Goal: Task Accomplishment & Management: Manage account settings

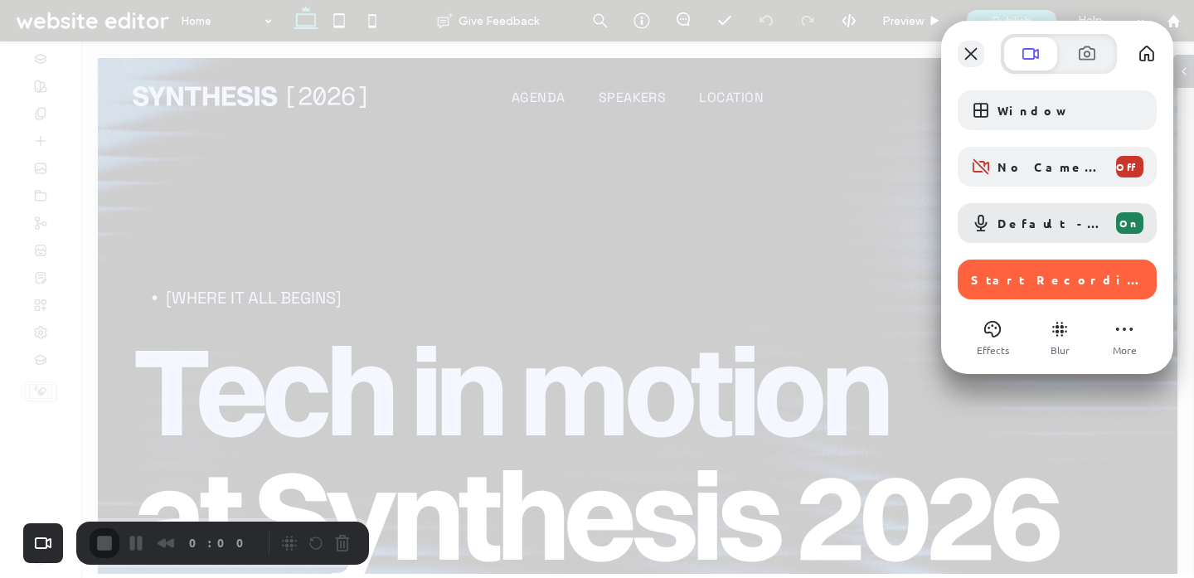
click at [958, 55] on button "Close" at bounding box center [971, 54] width 27 height 27
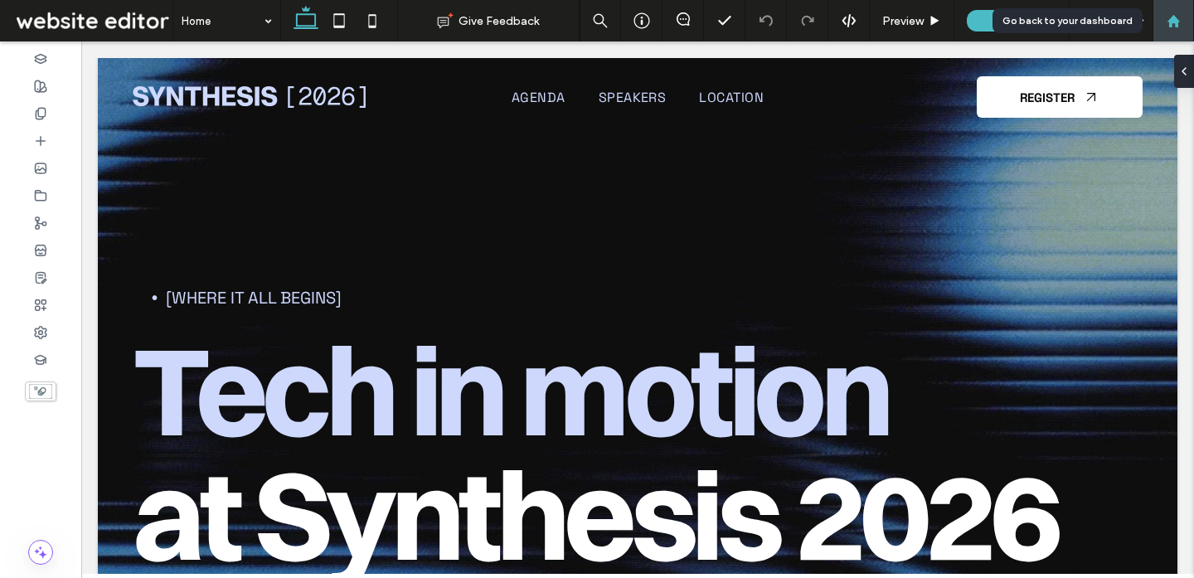
click at [1185, 24] on div at bounding box center [1173, 21] width 40 height 14
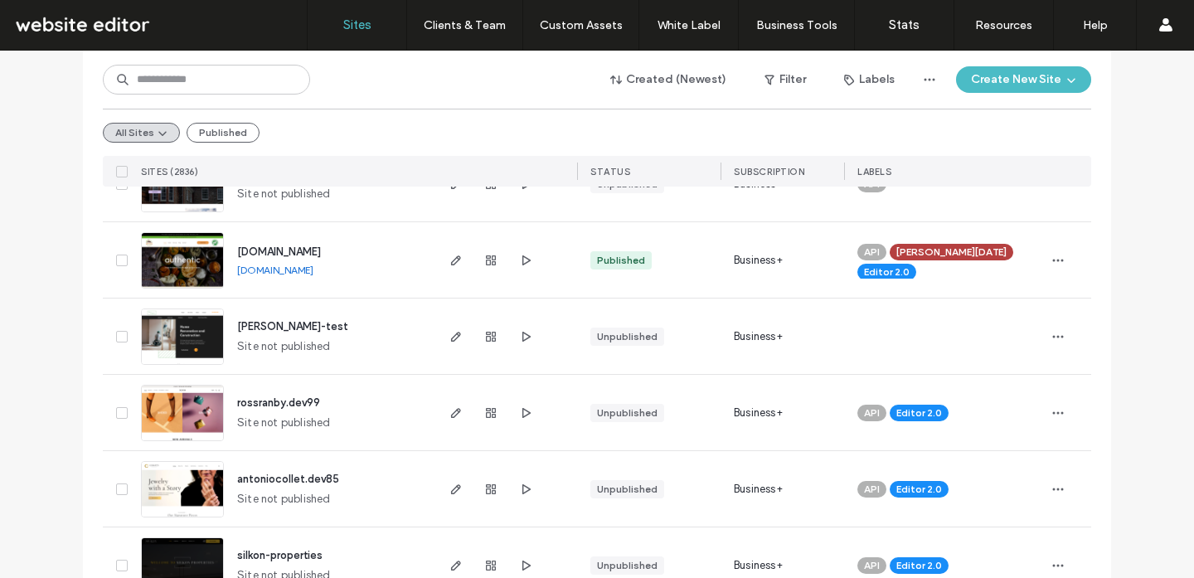
scroll to position [3010, 0]
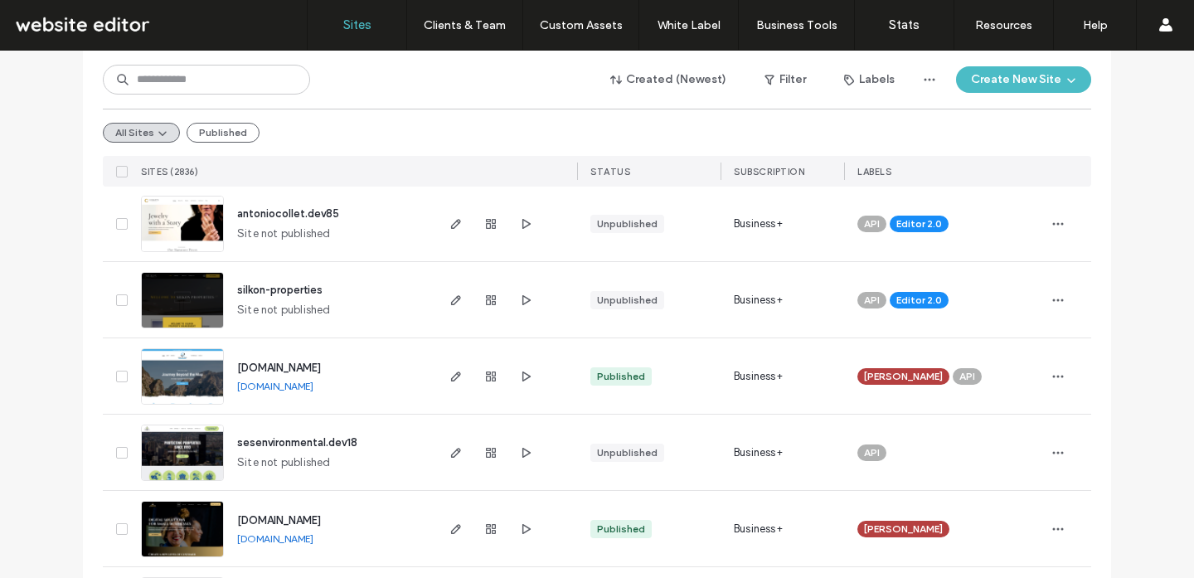
click at [292, 385] on link "[DOMAIN_NAME]" at bounding box center [275, 386] width 76 height 12
click at [522, 302] on icon "button" at bounding box center [525, 299] width 13 height 13
click at [44, 247] on div "Site List Start with a template Get a head start with AI Collect content first …" at bounding box center [597, 92] width 1194 height 6104
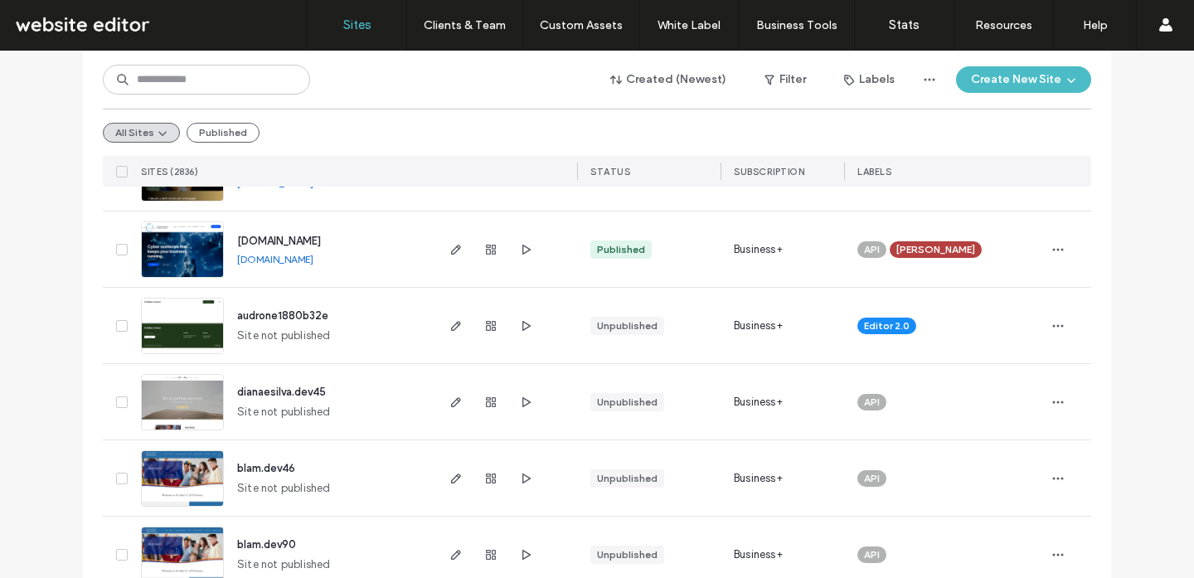
scroll to position [3370, 0]
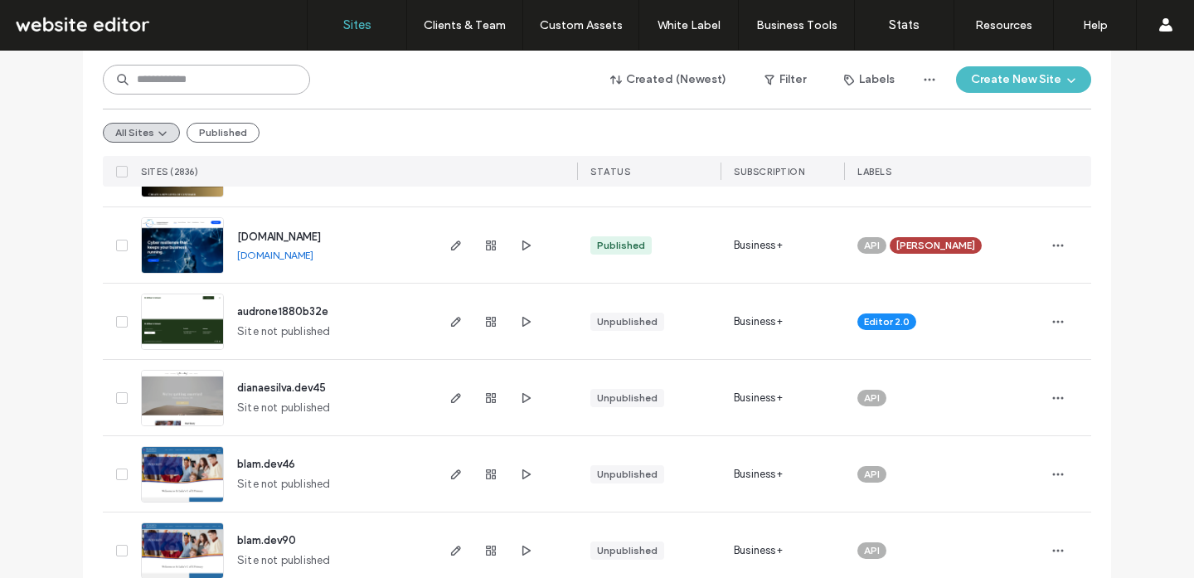
click at [218, 87] on input at bounding box center [206, 80] width 207 height 30
type input "*****"
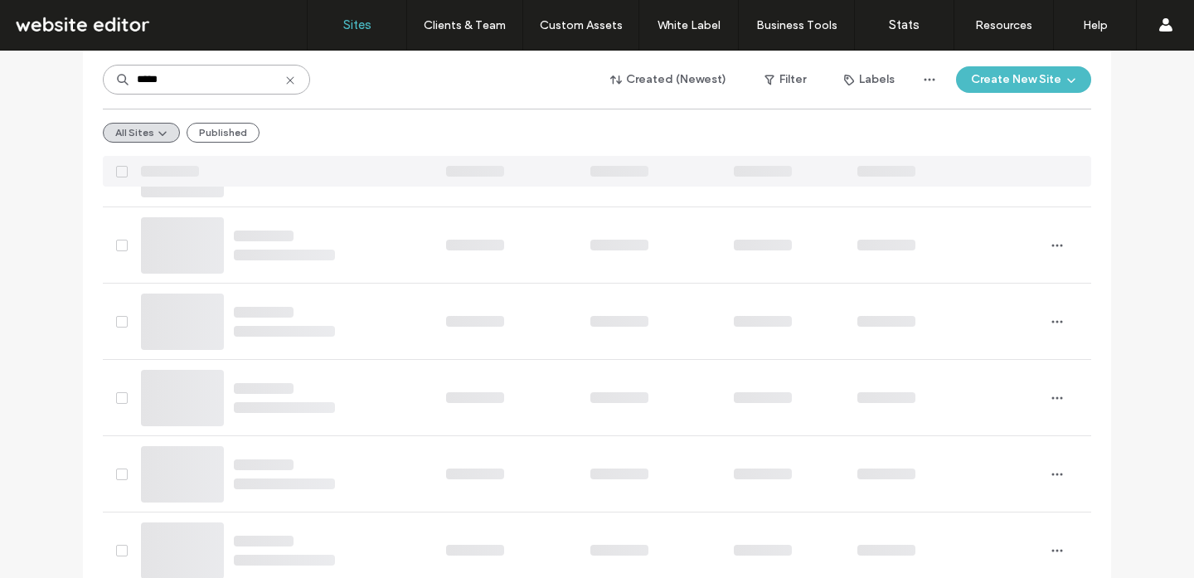
scroll to position [0, 0]
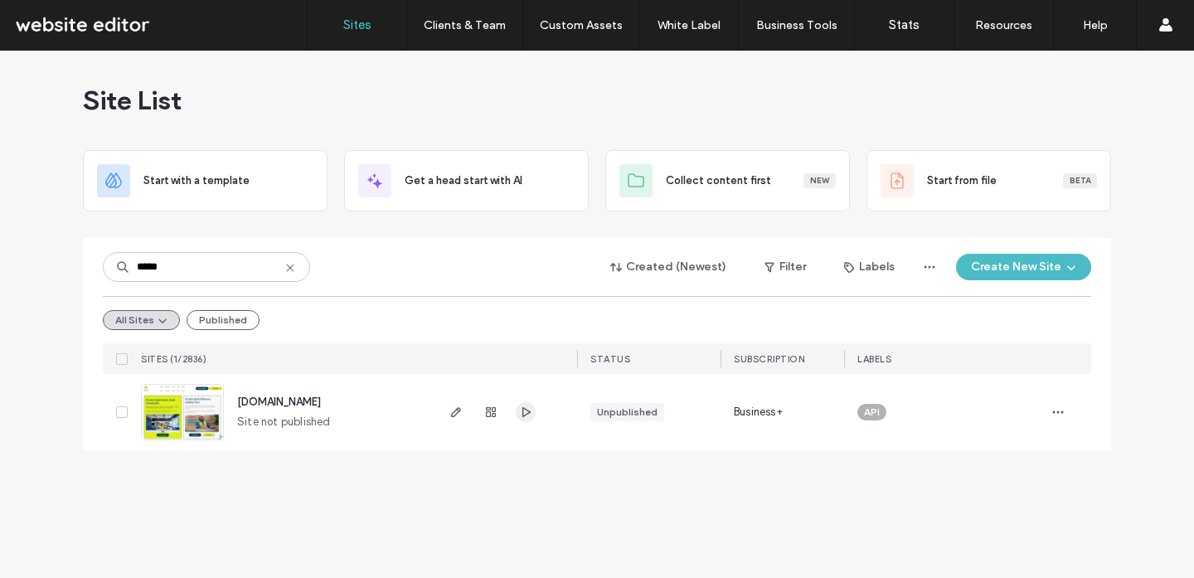
click at [527, 410] on use "button" at bounding box center [526, 412] width 8 height 10
click at [292, 269] on use at bounding box center [289, 267] width 7 height 7
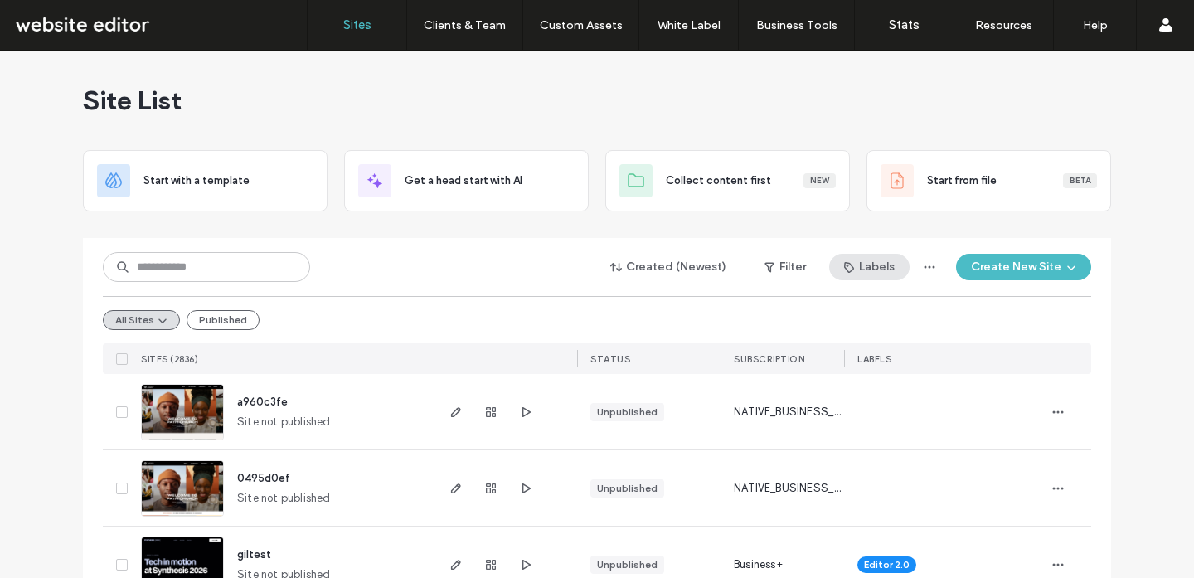
click at [858, 261] on button "Labels" at bounding box center [869, 267] width 80 height 27
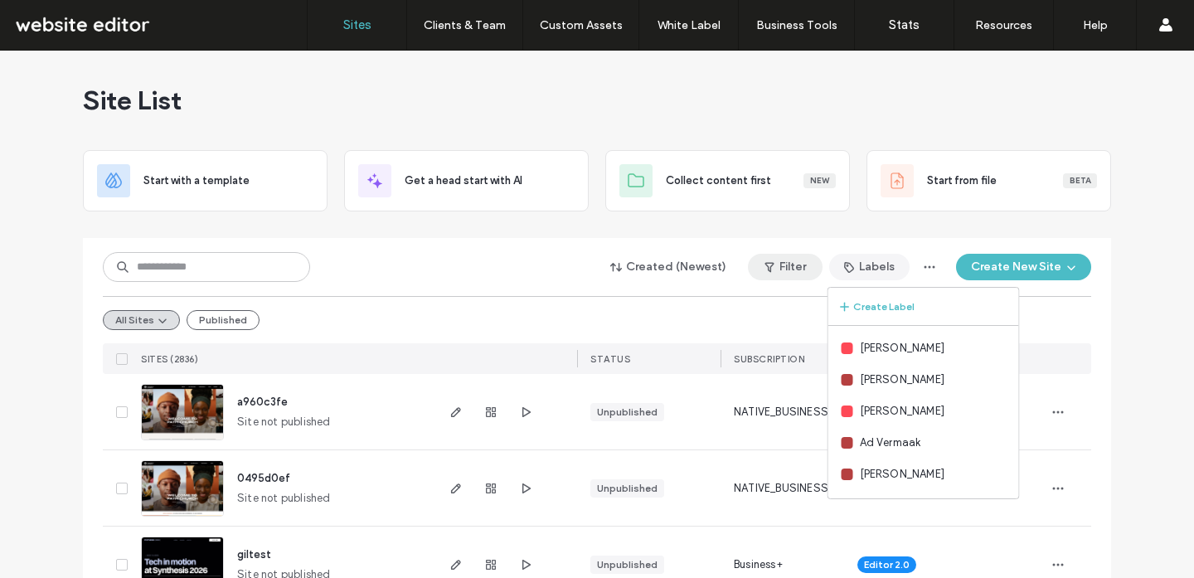
click at [795, 260] on button "Filter" at bounding box center [785, 267] width 75 height 27
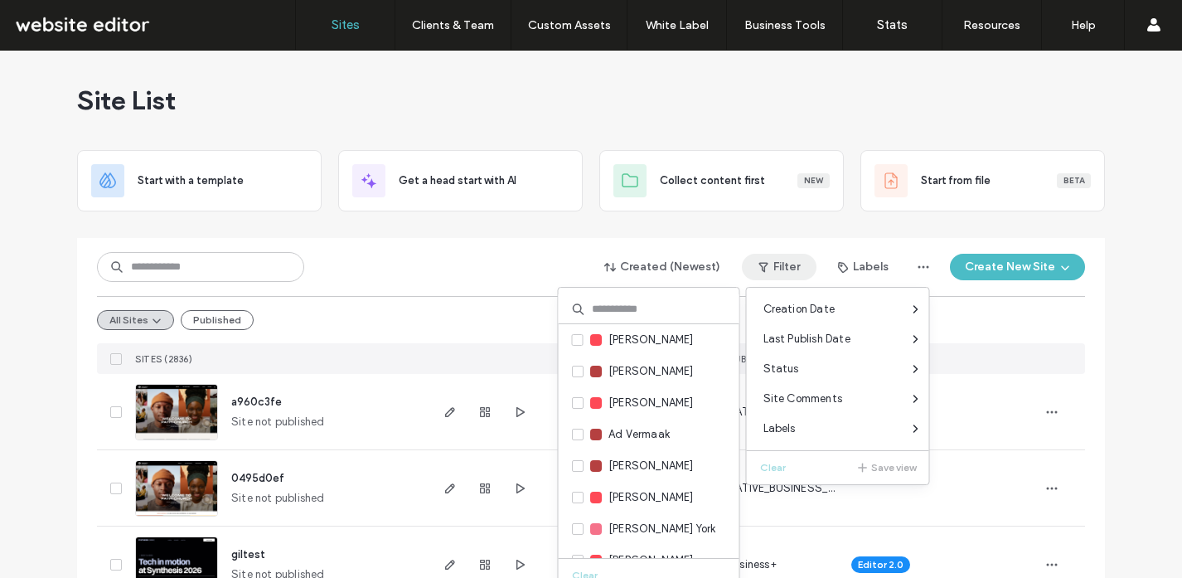
click at [640, 308] on input at bounding box center [649, 309] width 181 height 30
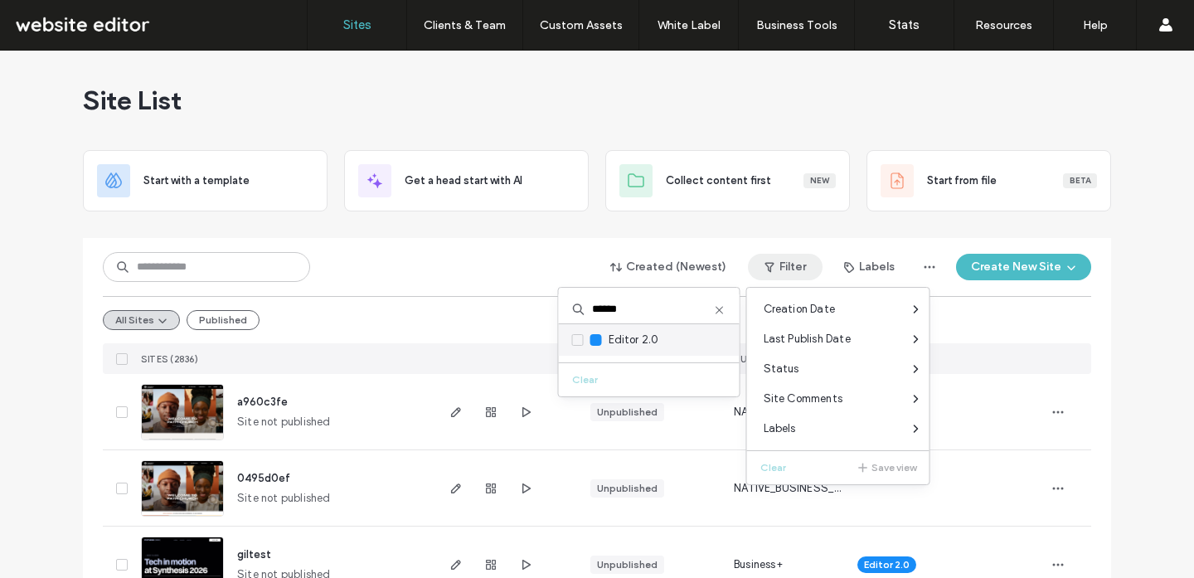
type input "******"
click at [638, 348] on label "Editor 2.0" at bounding box center [615, 340] width 87 height 18
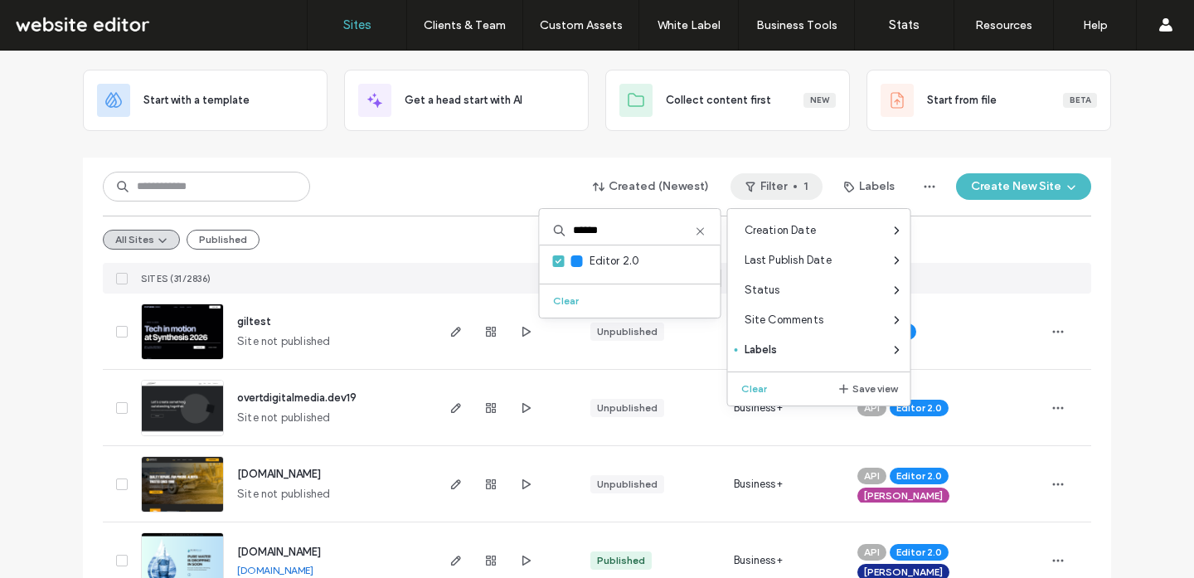
scroll to position [79, 0]
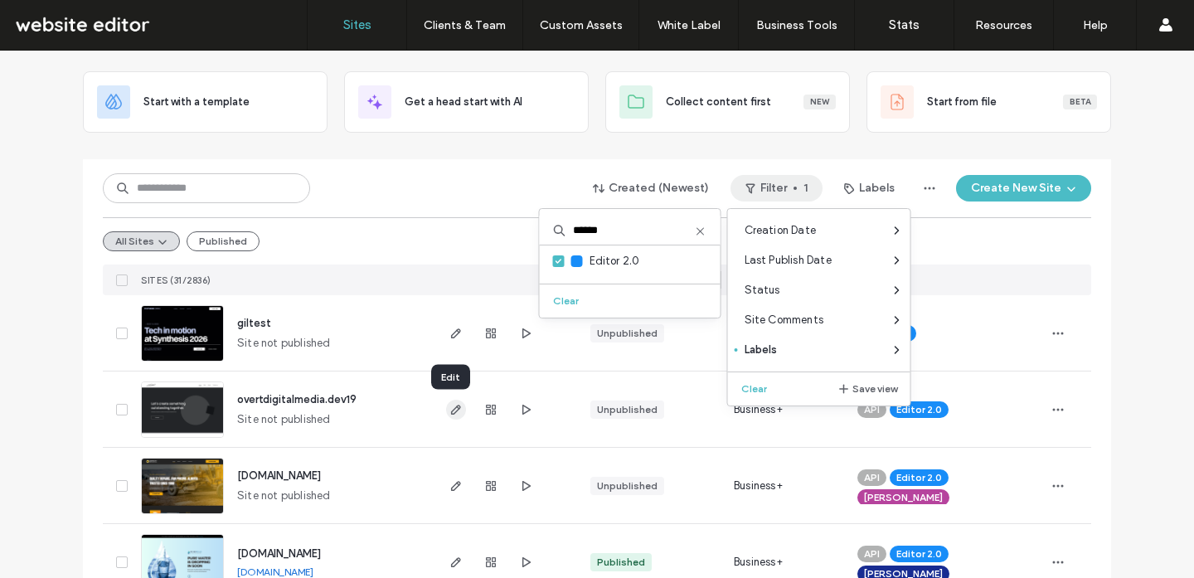
click at [449, 406] on icon "button" at bounding box center [455, 409] width 13 height 13
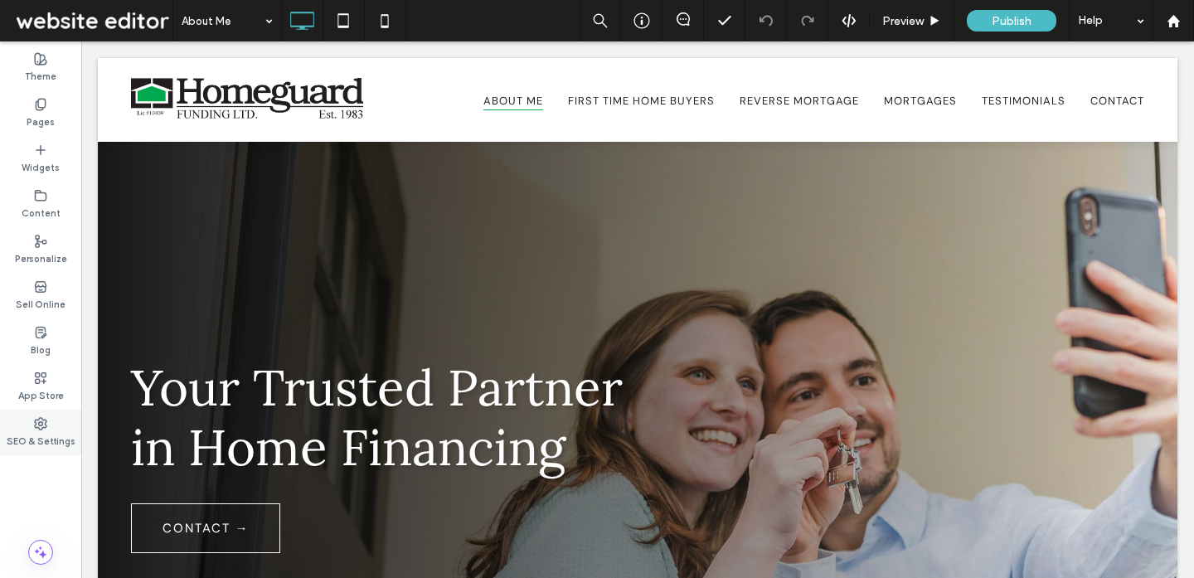
click at [51, 429] on div "SEO & Settings" at bounding box center [40, 433] width 81 height 46
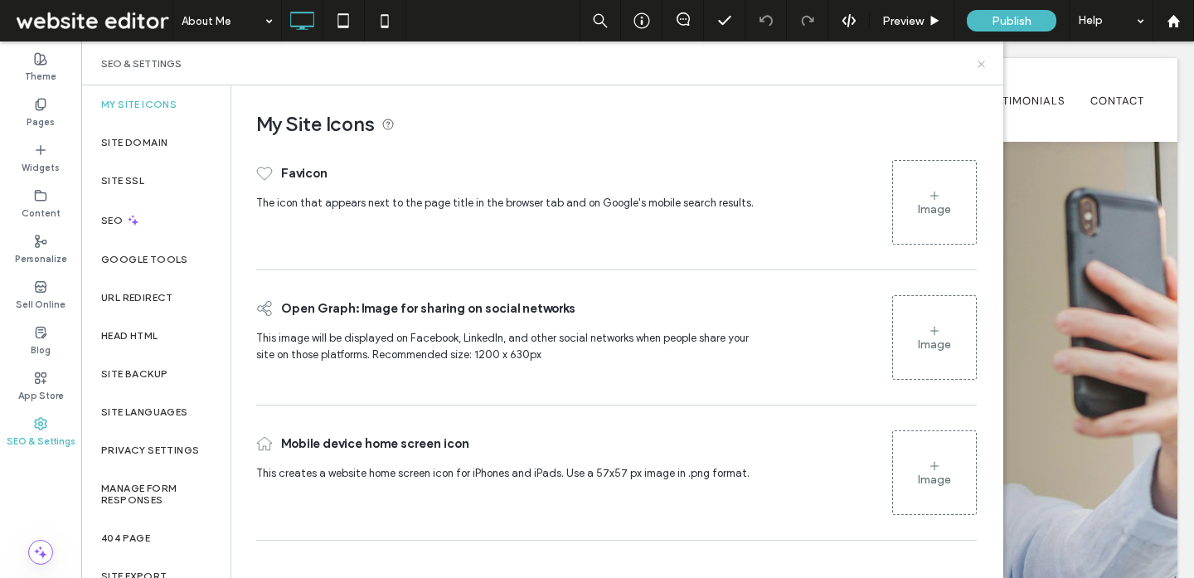
click at [982, 67] on icon at bounding box center [981, 64] width 12 height 12
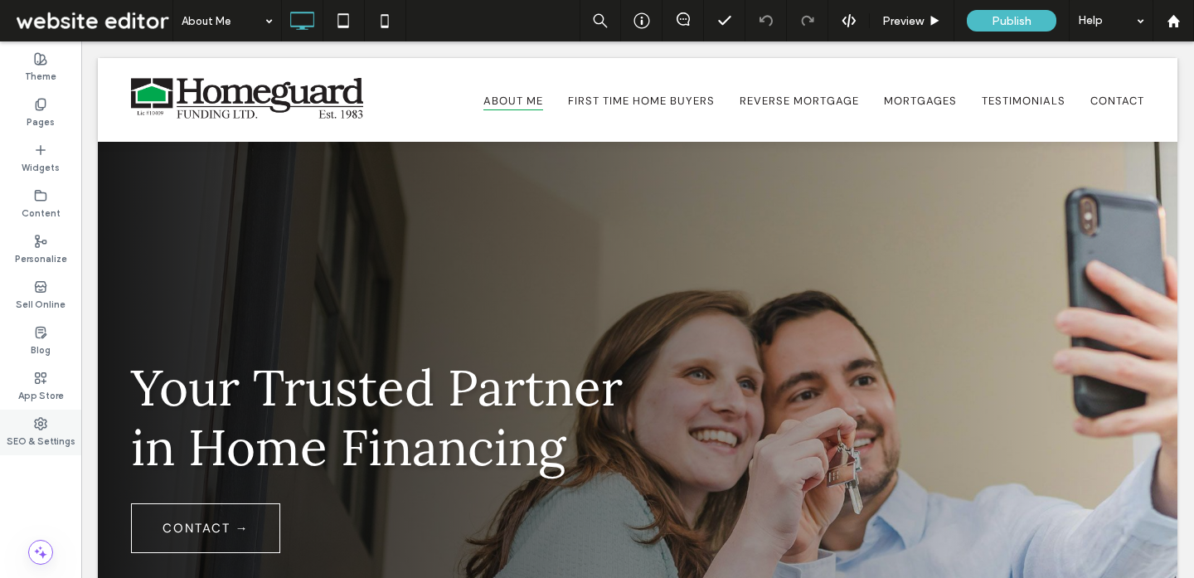
click at [56, 417] on div "SEO & Settings" at bounding box center [40, 433] width 81 height 46
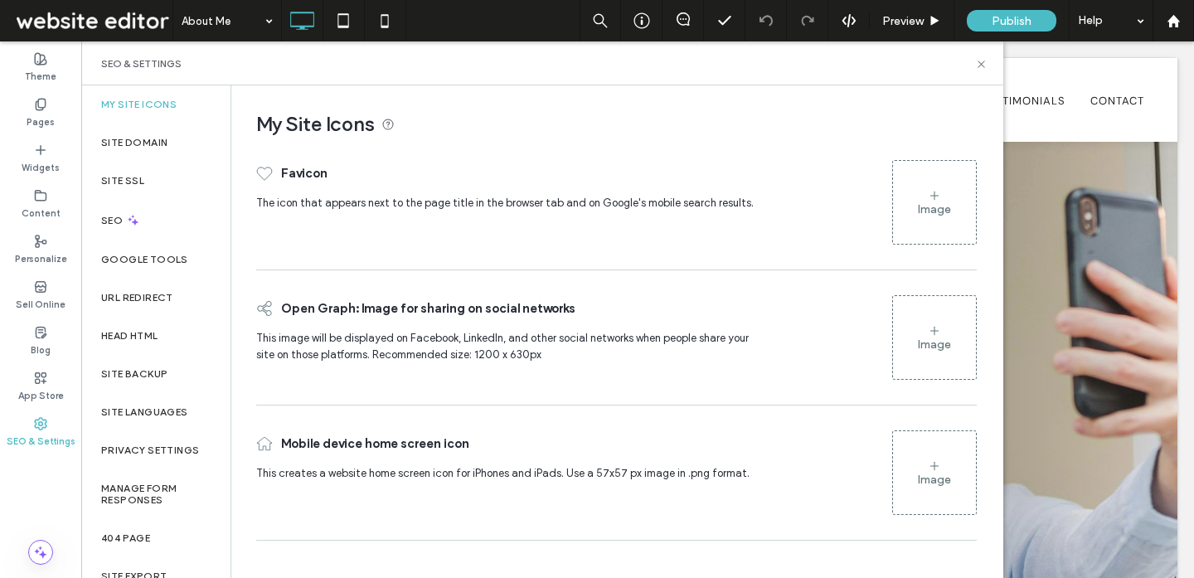
click at [909, 214] on div "Image" at bounding box center [934, 203] width 83 height 80
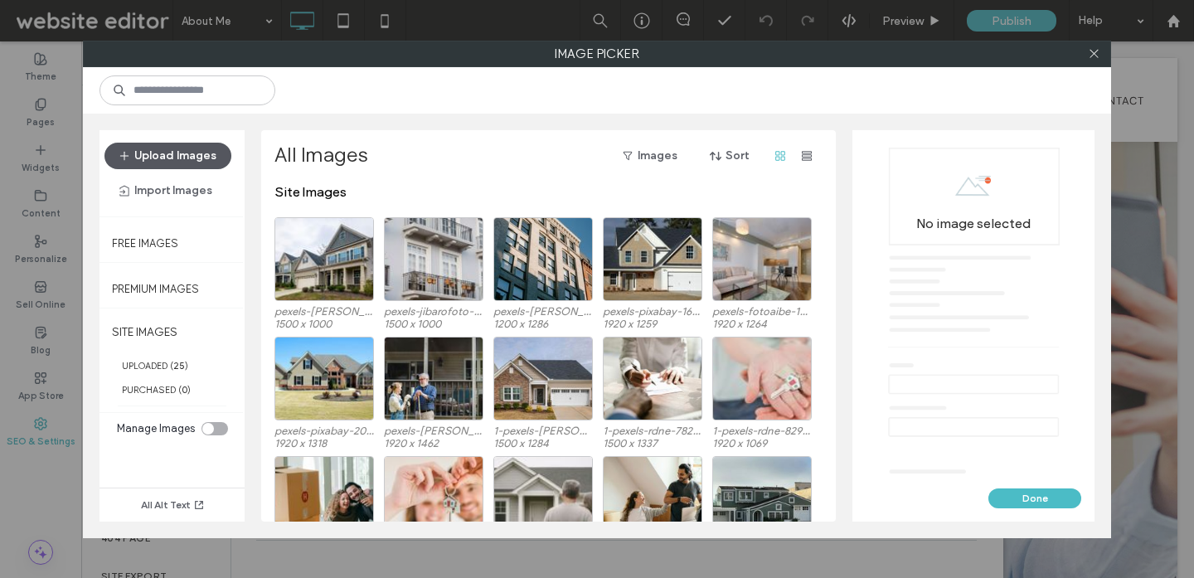
click at [175, 163] on button "Upload Images" at bounding box center [167, 156] width 127 height 27
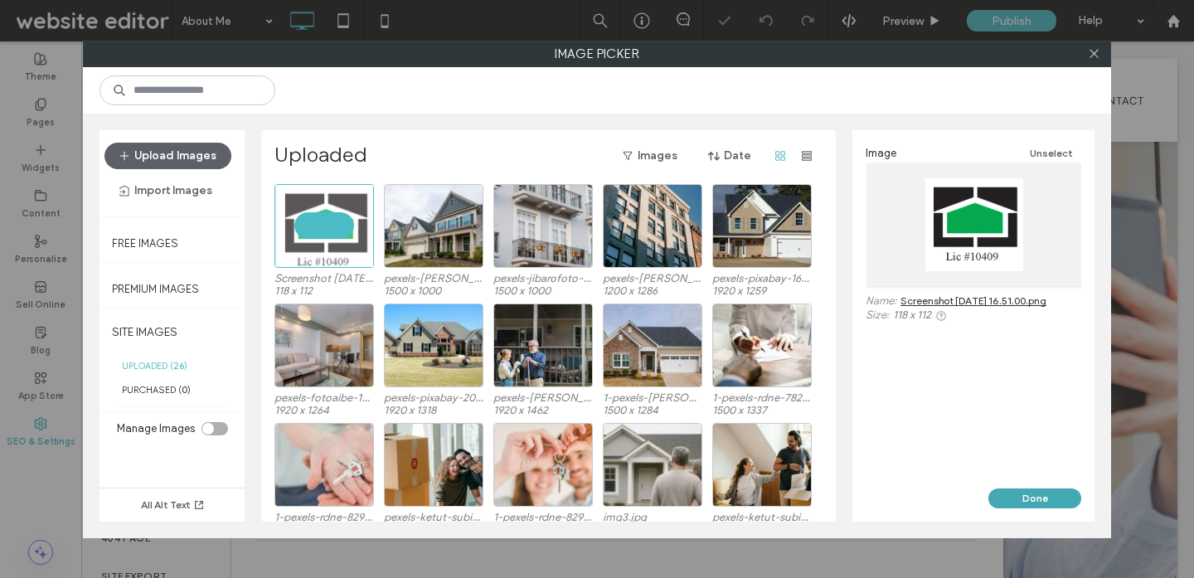
click at [1029, 494] on button "Done" at bounding box center [1034, 498] width 93 height 20
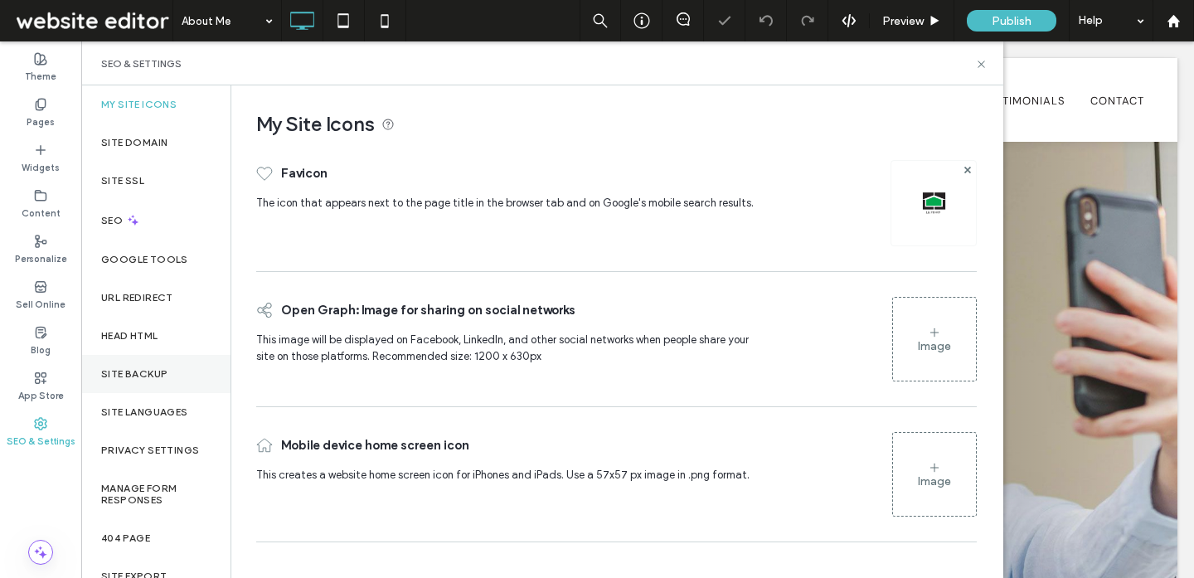
click at [134, 379] on label "Site Backup" at bounding box center [134, 374] width 66 height 12
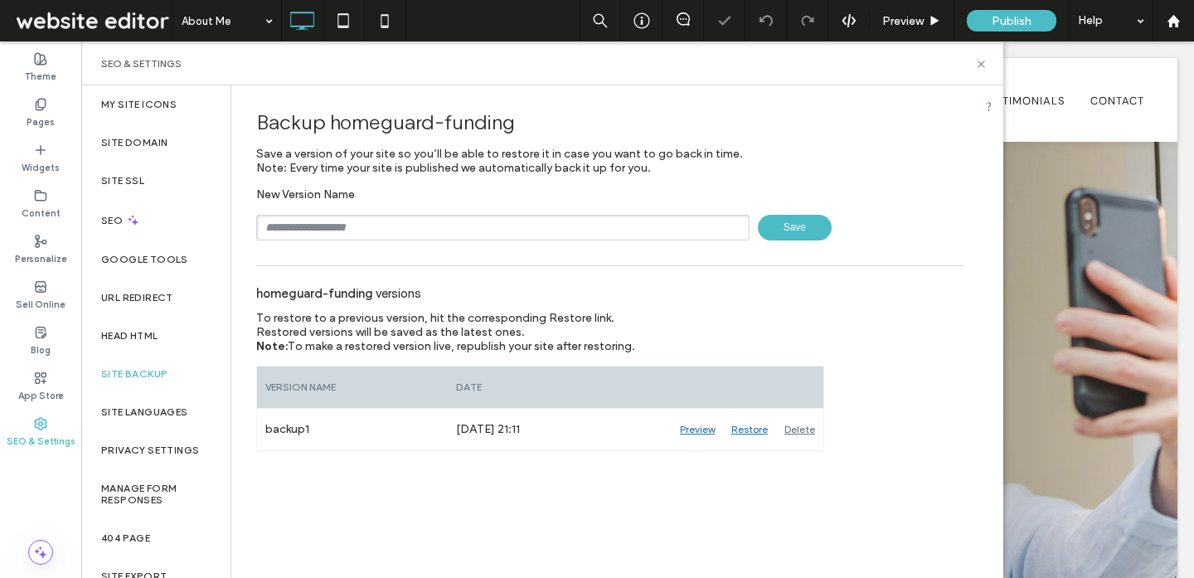
click at [324, 230] on input "text" at bounding box center [502, 228] width 493 height 26
type input "**********"
click at [798, 225] on span "Save" at bounding box center [795, 228] width 74 height 26
click at [979, 63] on icon at bounding box center [981, 64] width 12 height 12
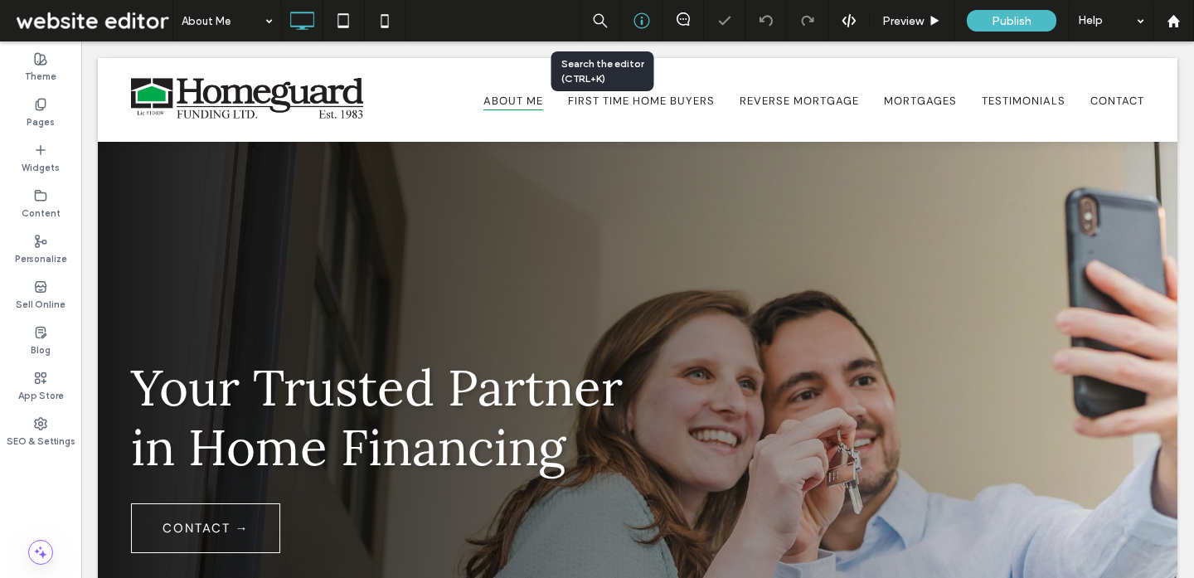
click at [630, 27] on div at bounding box center [641, 20] width 41 height 17
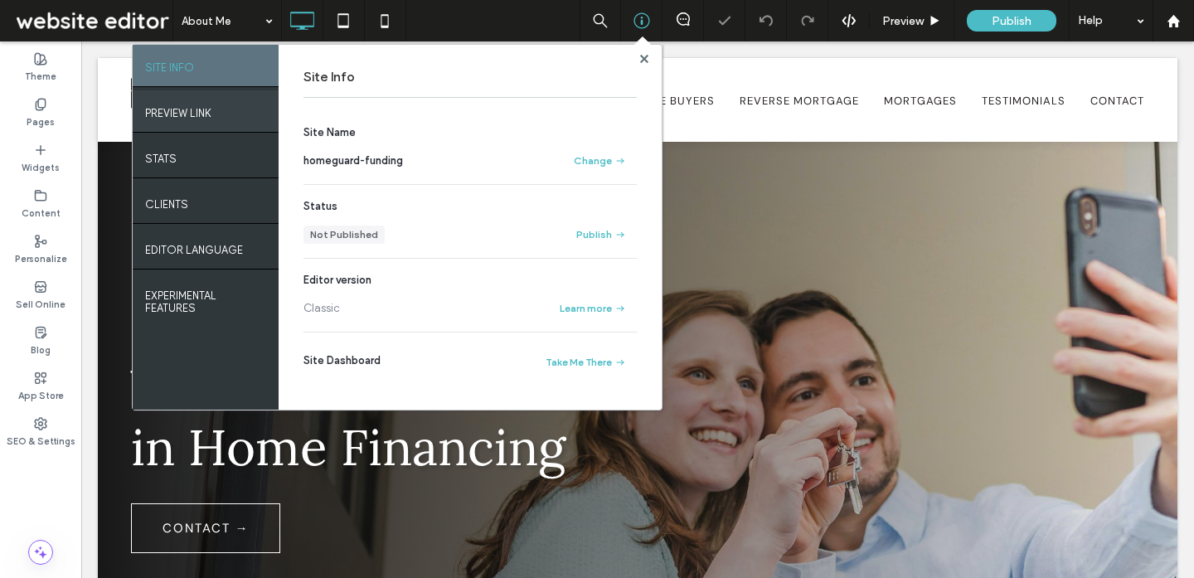
click at [229, 123] on div "PREVIEW LINK" at bounding box center [206, 110] width 146 height 41
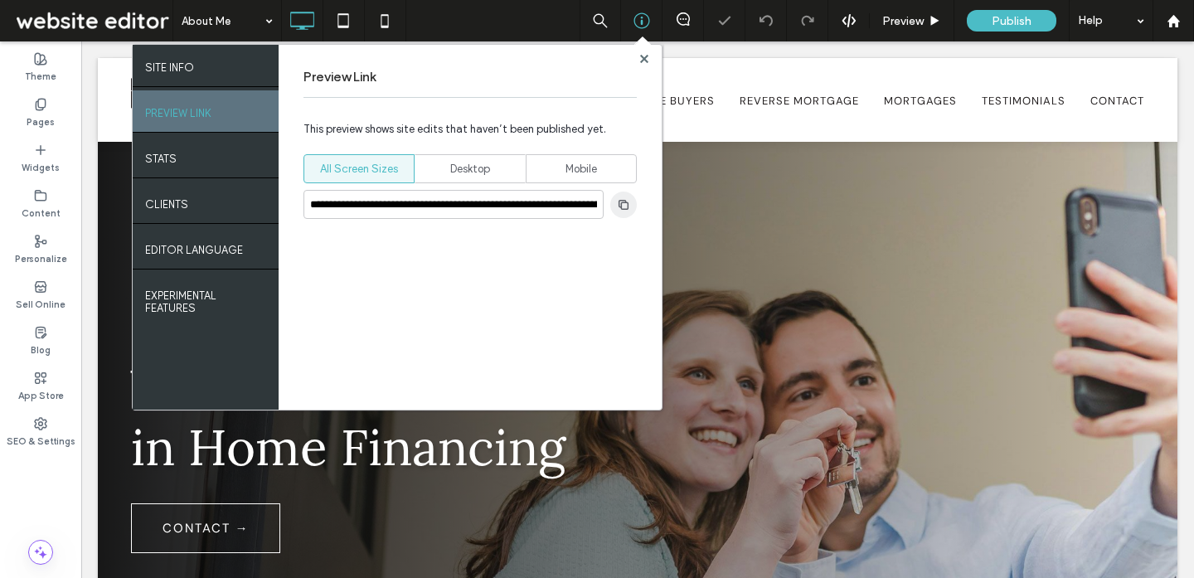
click at [625, 211] on span "button" at bounding box center [623, 205] width 27 height 27
click at [623, 204] on icon "button" at bounding box center [623, 204] width 13 height 13
click at [641, 58] on icon at bounding box center [644, 59] width 8 height 8
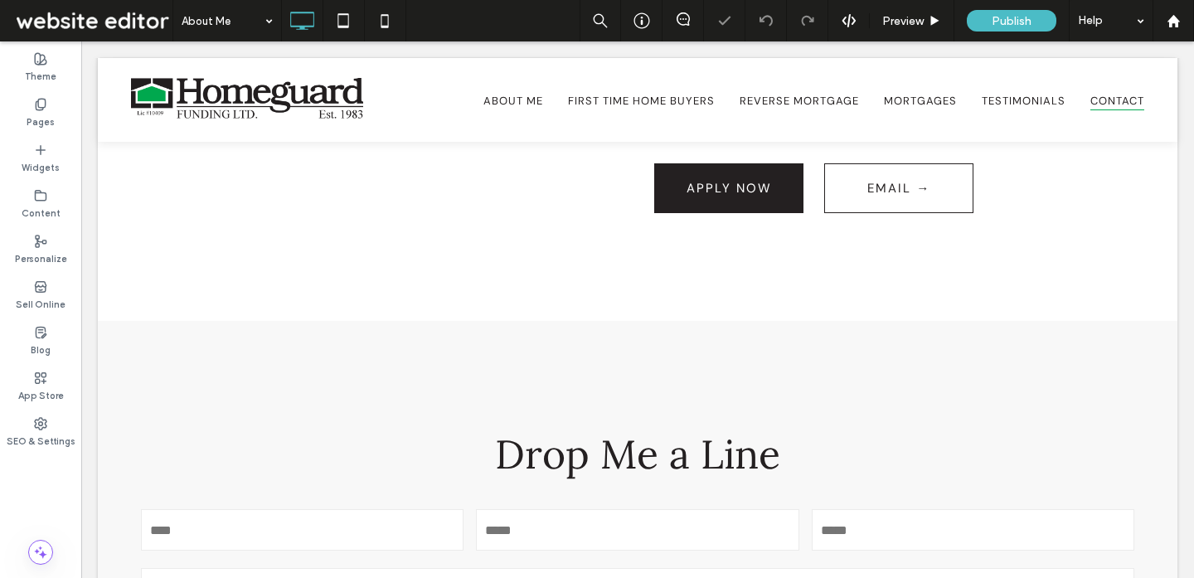
scroll to position [1577, 0]
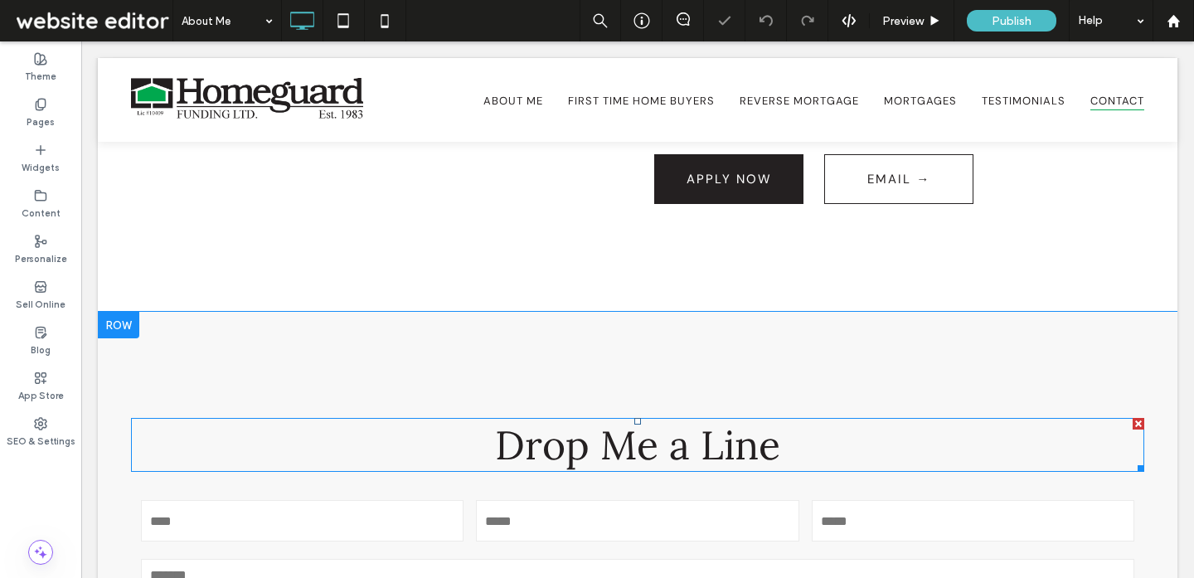
click at [736, 420] on span "Drop Me a Line" at bounding box center [637, 445] width 285 height 51
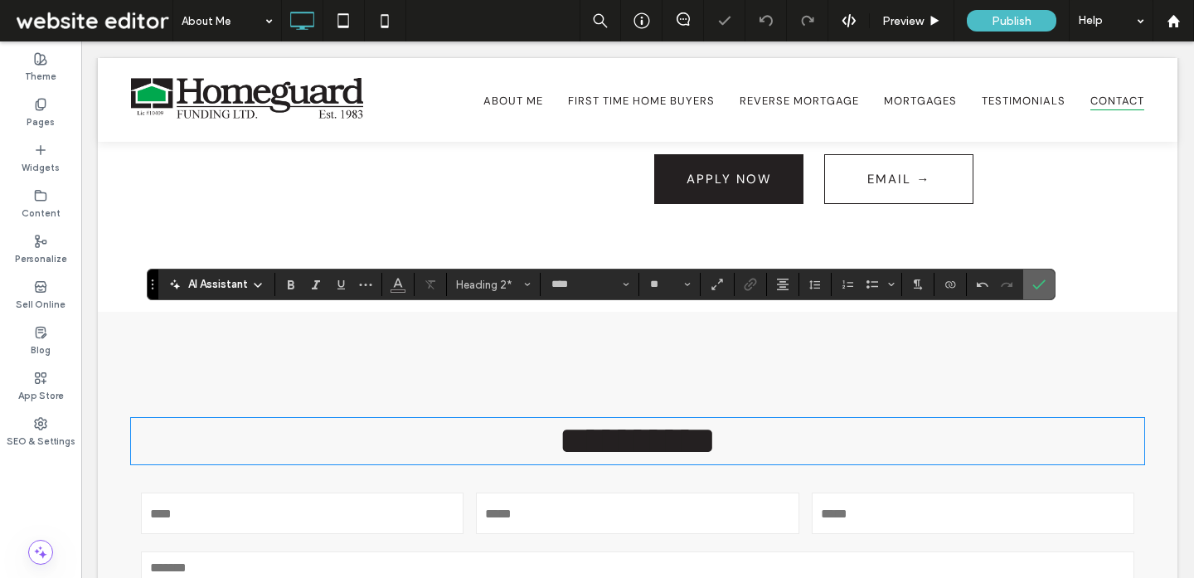
click at [1035, 276] on span "Confirm" at bounding box center [1035, 284] width 7 height 30
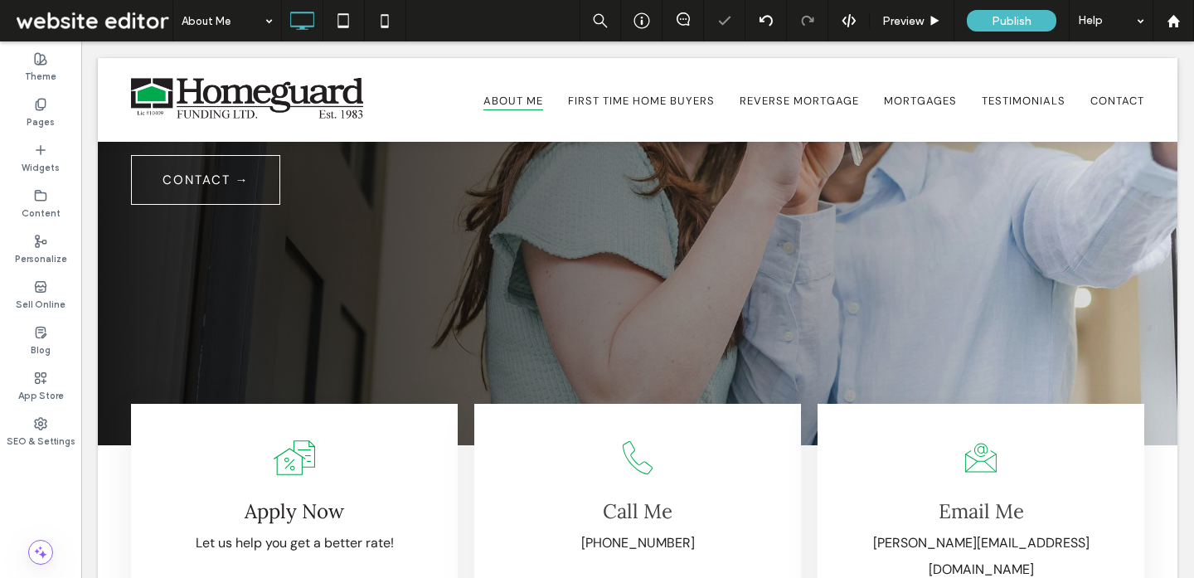
scroll to position [0, 0]
